Goal: Task Accomplishment & Management: Manage account settings

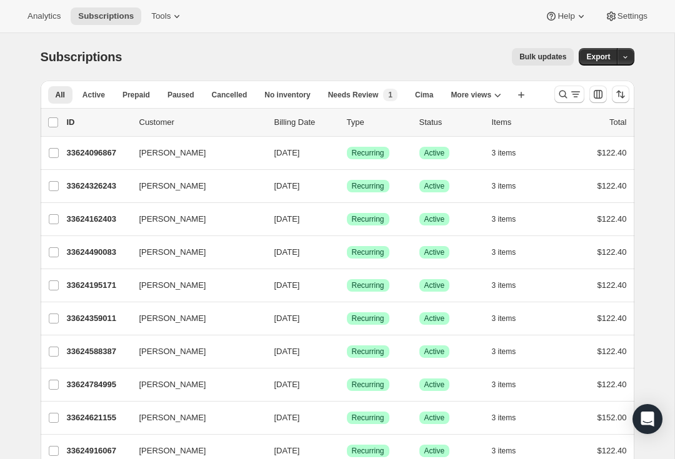
click at [564, 94] on icon "Search and filter results" at bounding box center [563, 94] width 12 height 12
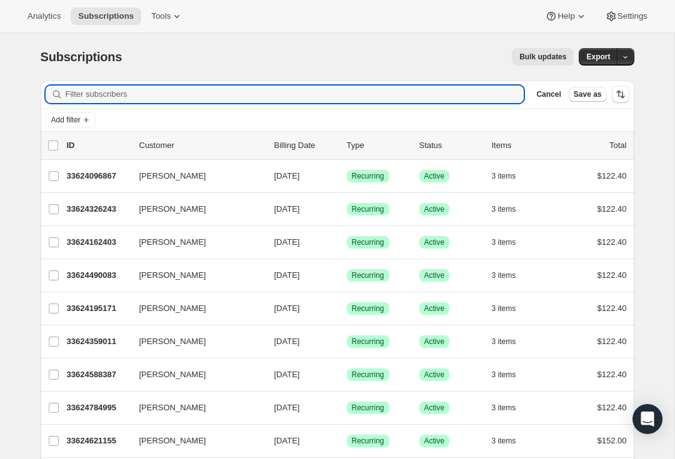
click at [105, 101] on input "Filter subscribers" at bounding box center [295, 94] width 459 height 17
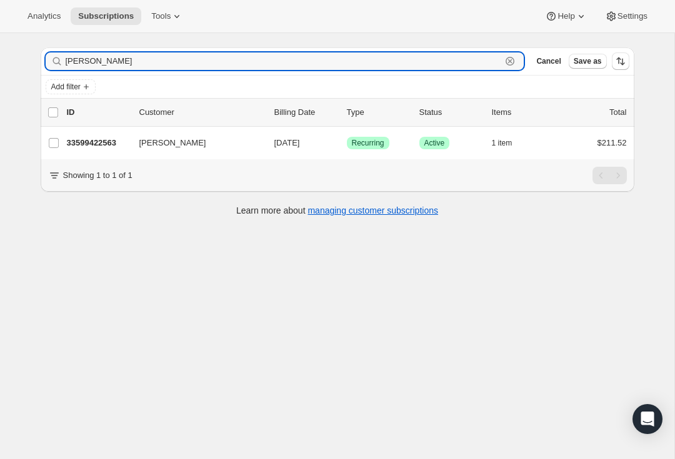
scroll to position [33, 0]
type input "[PERSON_NAME]"
click at [166, 144] on span "[PERSON_NAME]" at bounding box center [172, 143] width 67 height 12
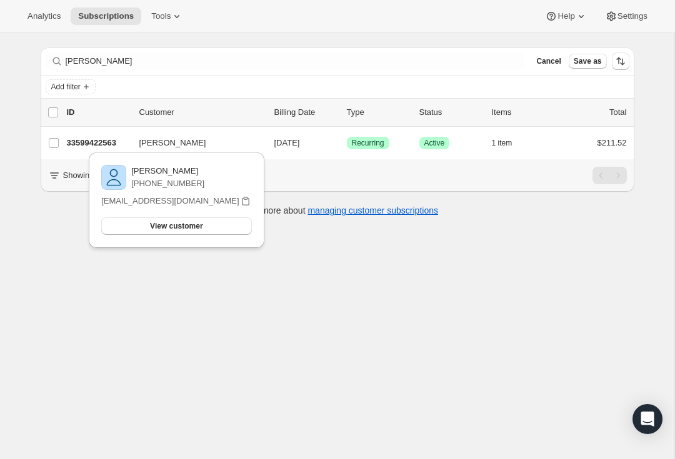
click at [87, 136] on div "33599422563 [PERSON_NAME] [DATE] Success Recurring Success Active 1 item $211.52" at bounding box center [347, 142] width 560 height 17
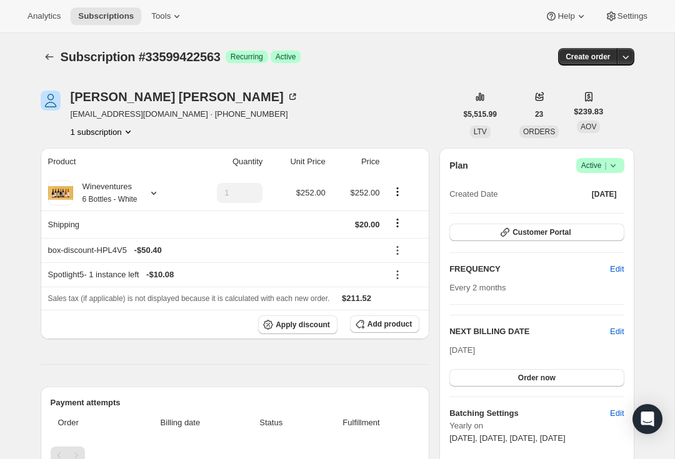
click at [137, 187] on div "Wineventures 6 Bottles - White" at bounding box center [105, 193] width 64 height 25
